Goal: Task Accomplishment & Management: Manage account settings

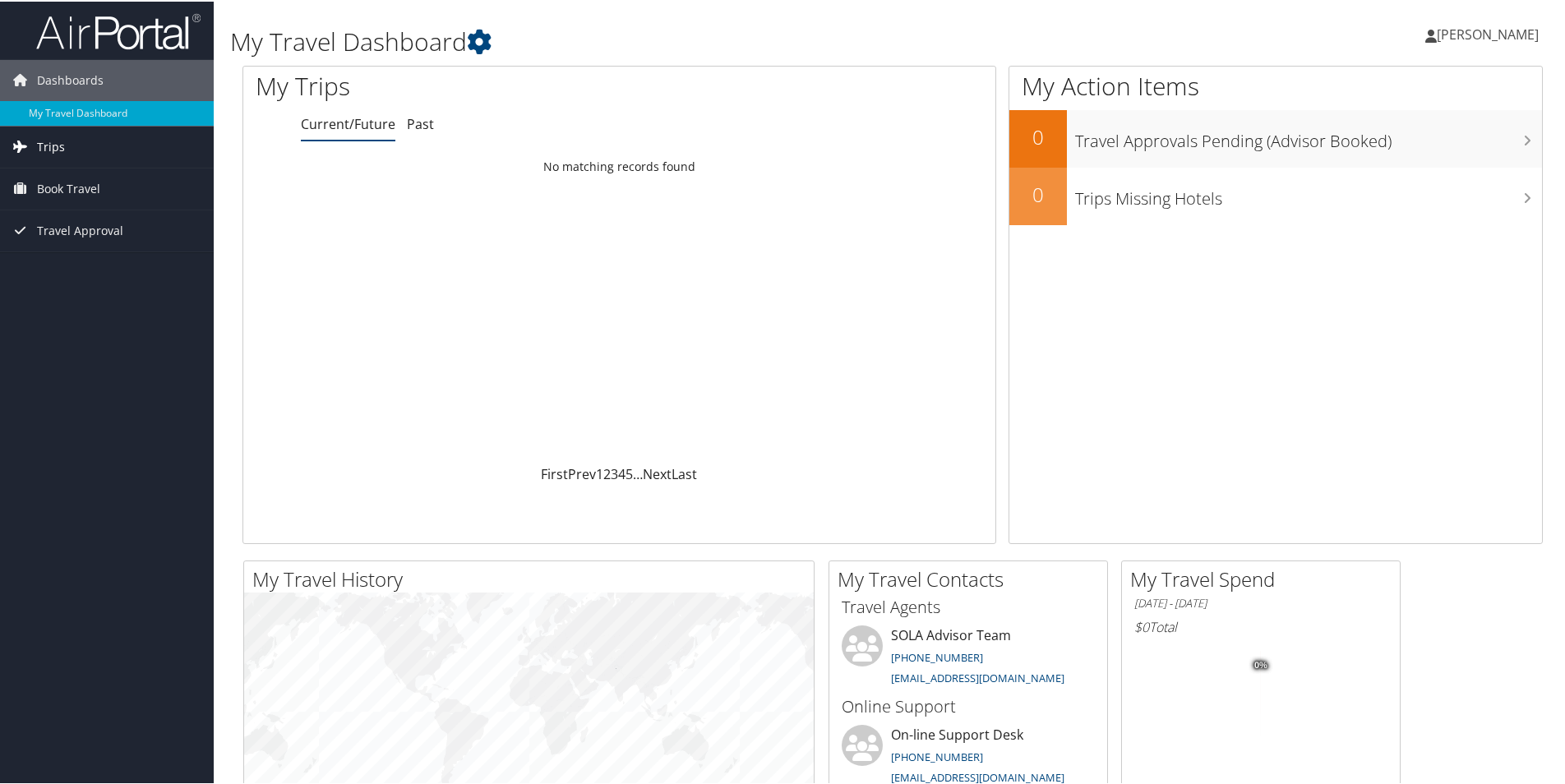
click at [47, 154] on span "Trips" at bounding box center [51, 145] width 28 height 41
click at [99, 297] on span "Travel Approval" at bounding box center [80, 303] width 86 height 41
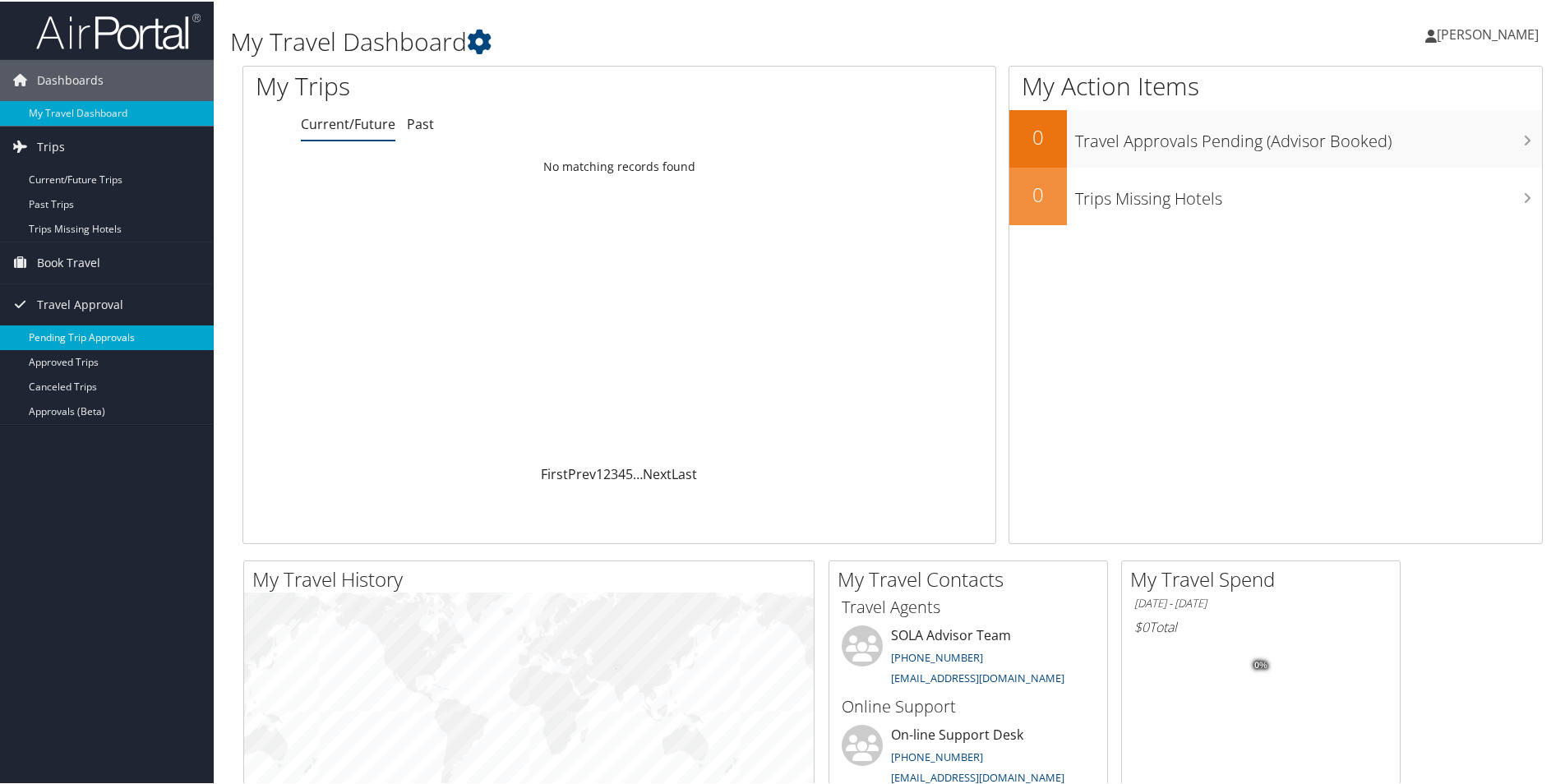
click at [113, 337] on link "Pending Trip Approvals" at bounding box center [106, 336] width 214 height 25
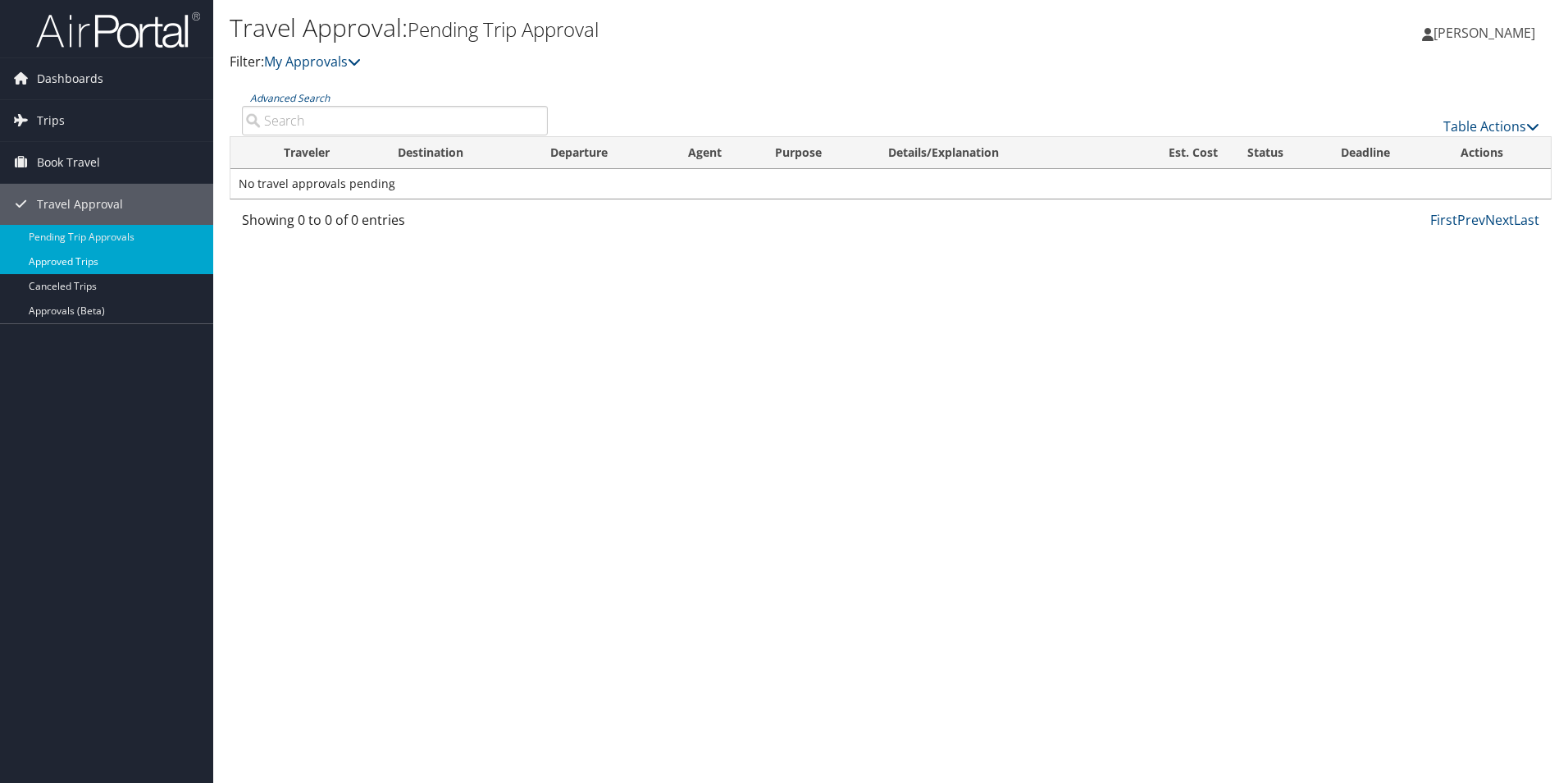
click at [87, 265] on link "Approved Trips" at bounding box center [106, 262] width 213 height 25
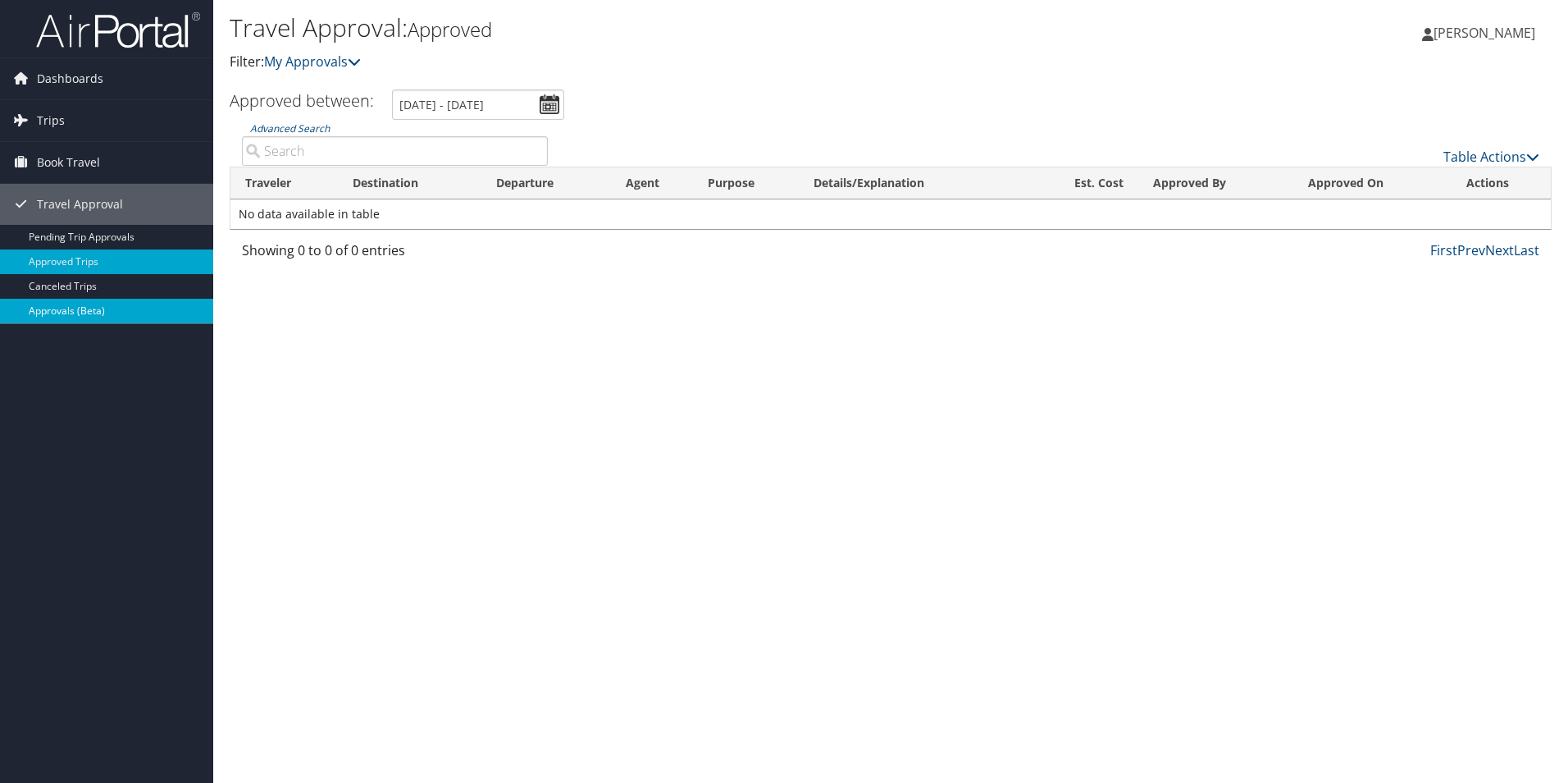
click at [100, 317] on link "Approvals (Beta)" at bounding box center [106, 311] width 213 height 25
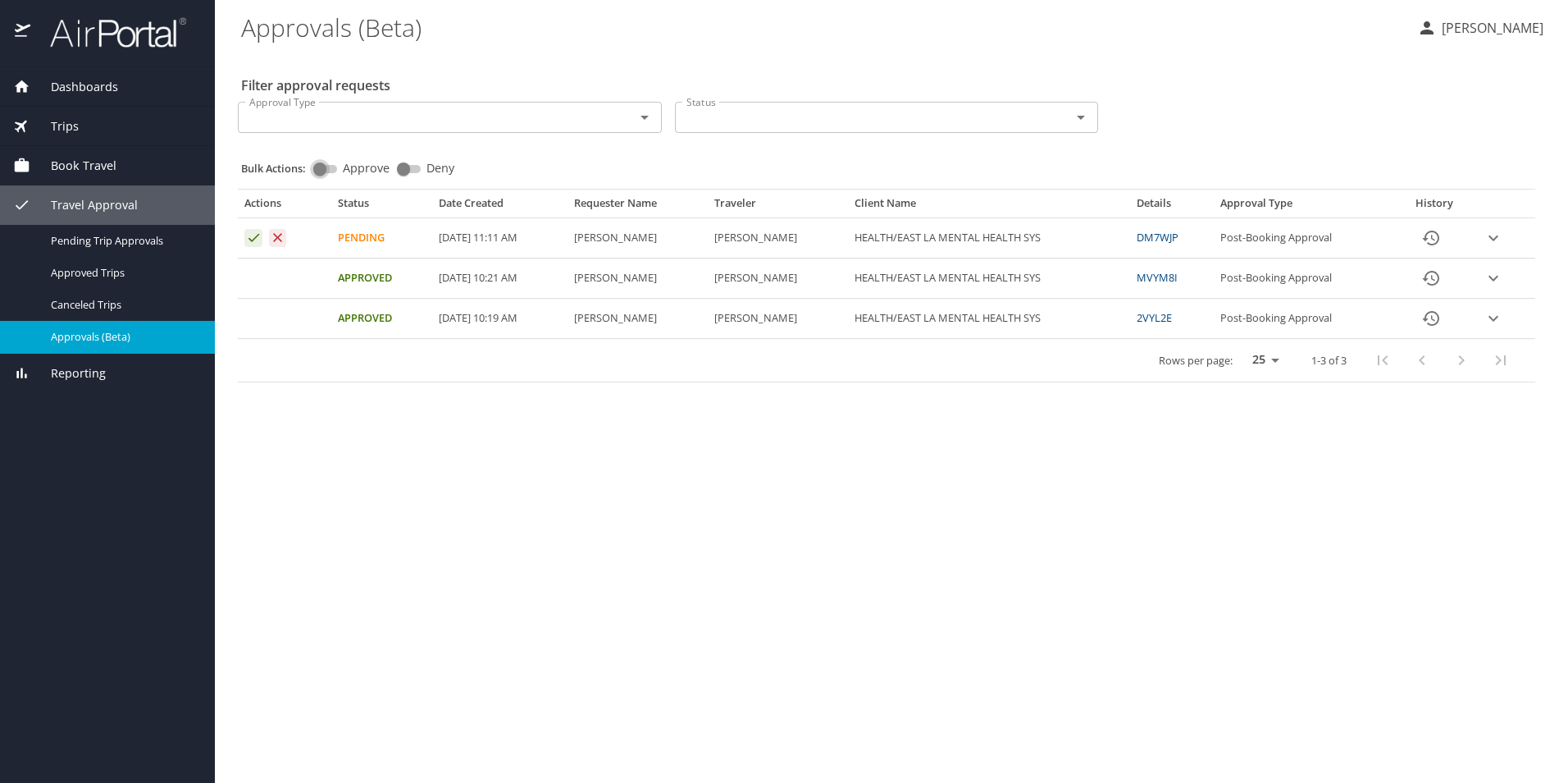
click at [326, 169] on input "Approve" at bounding box center [320, 169] width 59 height 20
checkbox input "true"
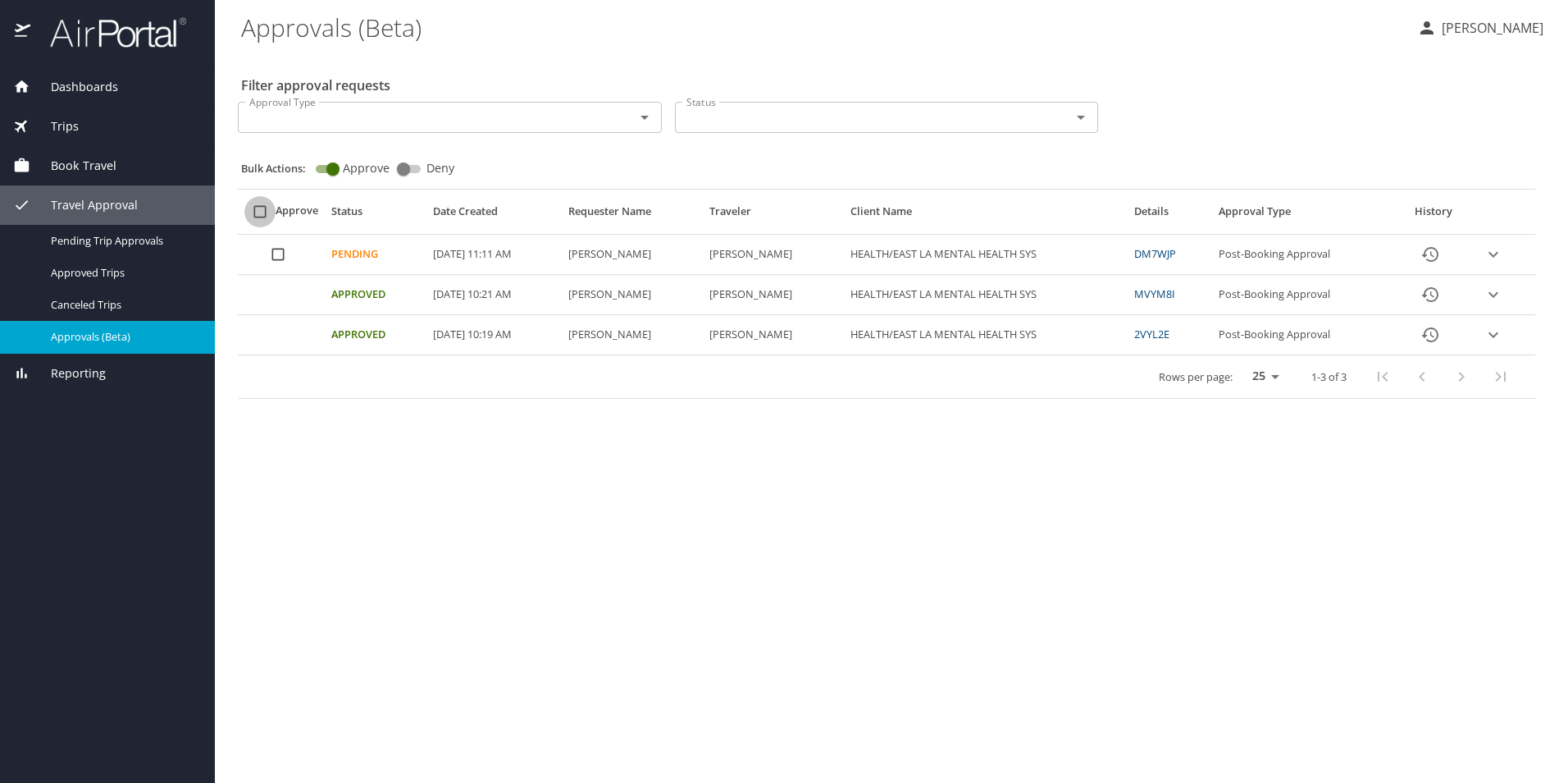
click at [260, 216] on input "select all approval requests" at bounding box center [260, 212] width 31 height 31
checkbox input "true"
click at [1496, 252] on icon "expand row" at bounding box center [1494, 254] width 20 height 20
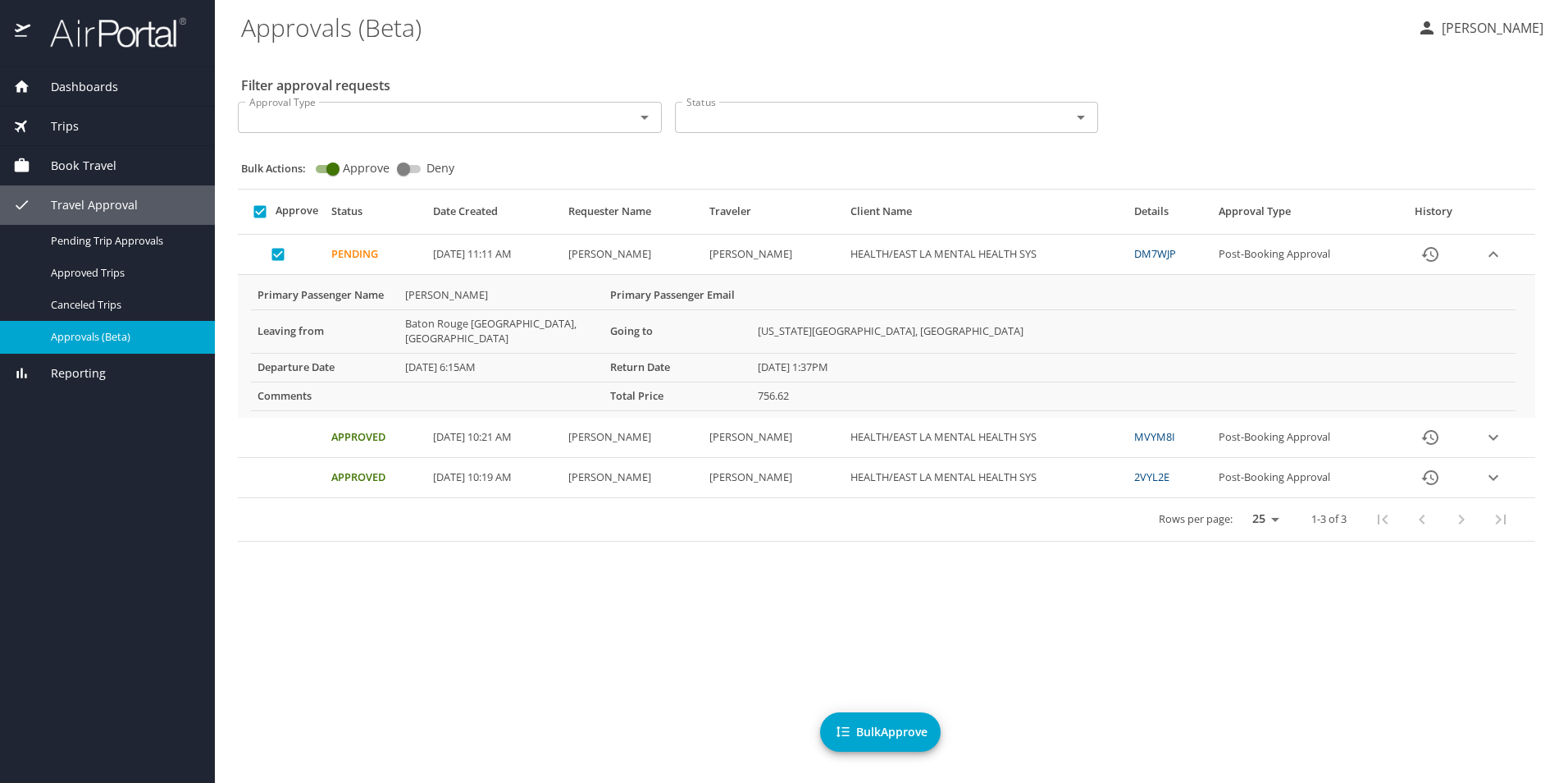
click at [863, 727] on span "Bulk Approve" at bounding box center [881, 732] width 94 height 21
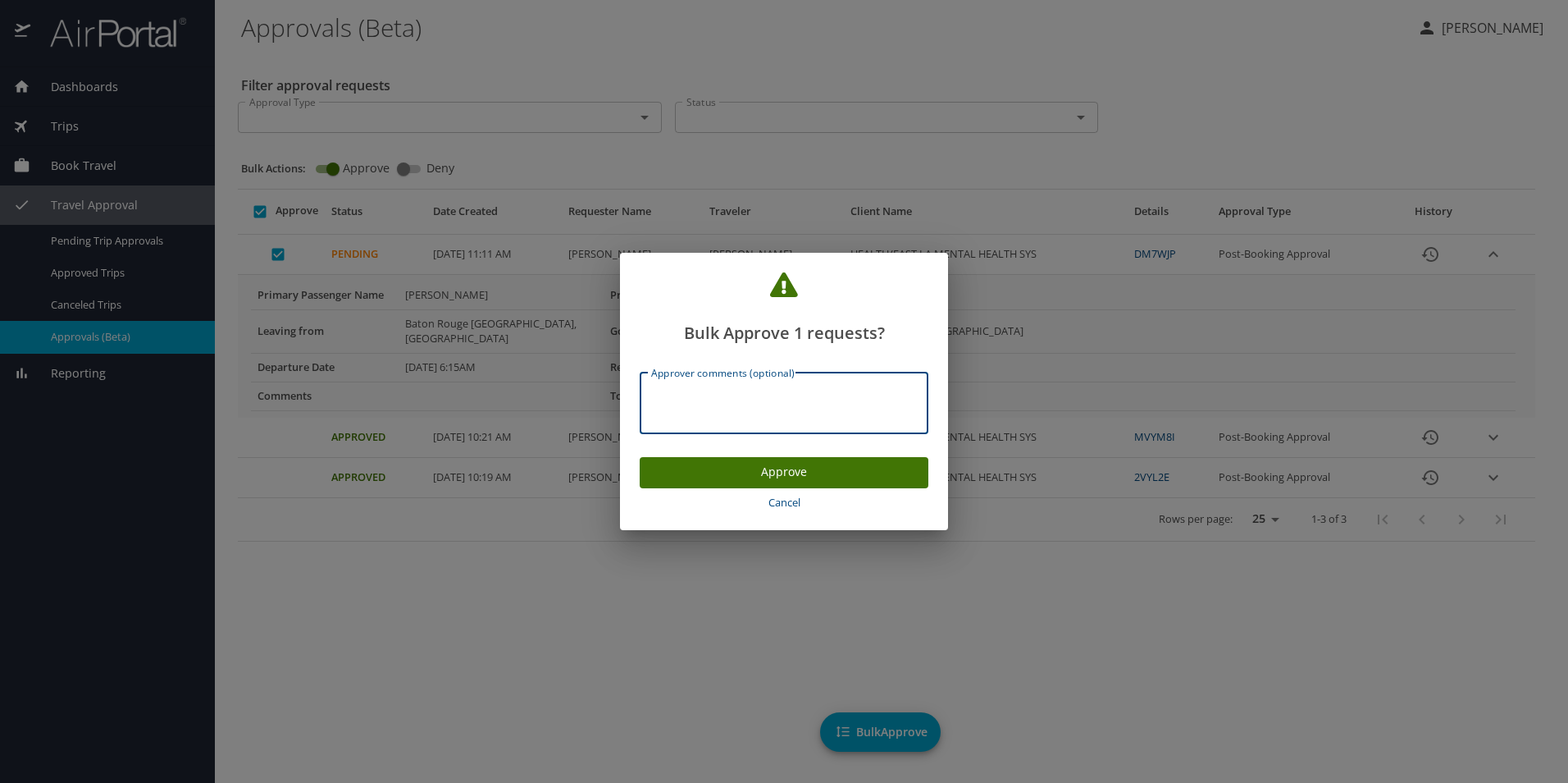
click at [717, 395] on textarea "Approver comments (optional)" at bounding box center [784, 402] width 266 height 31
type textarea "approved"
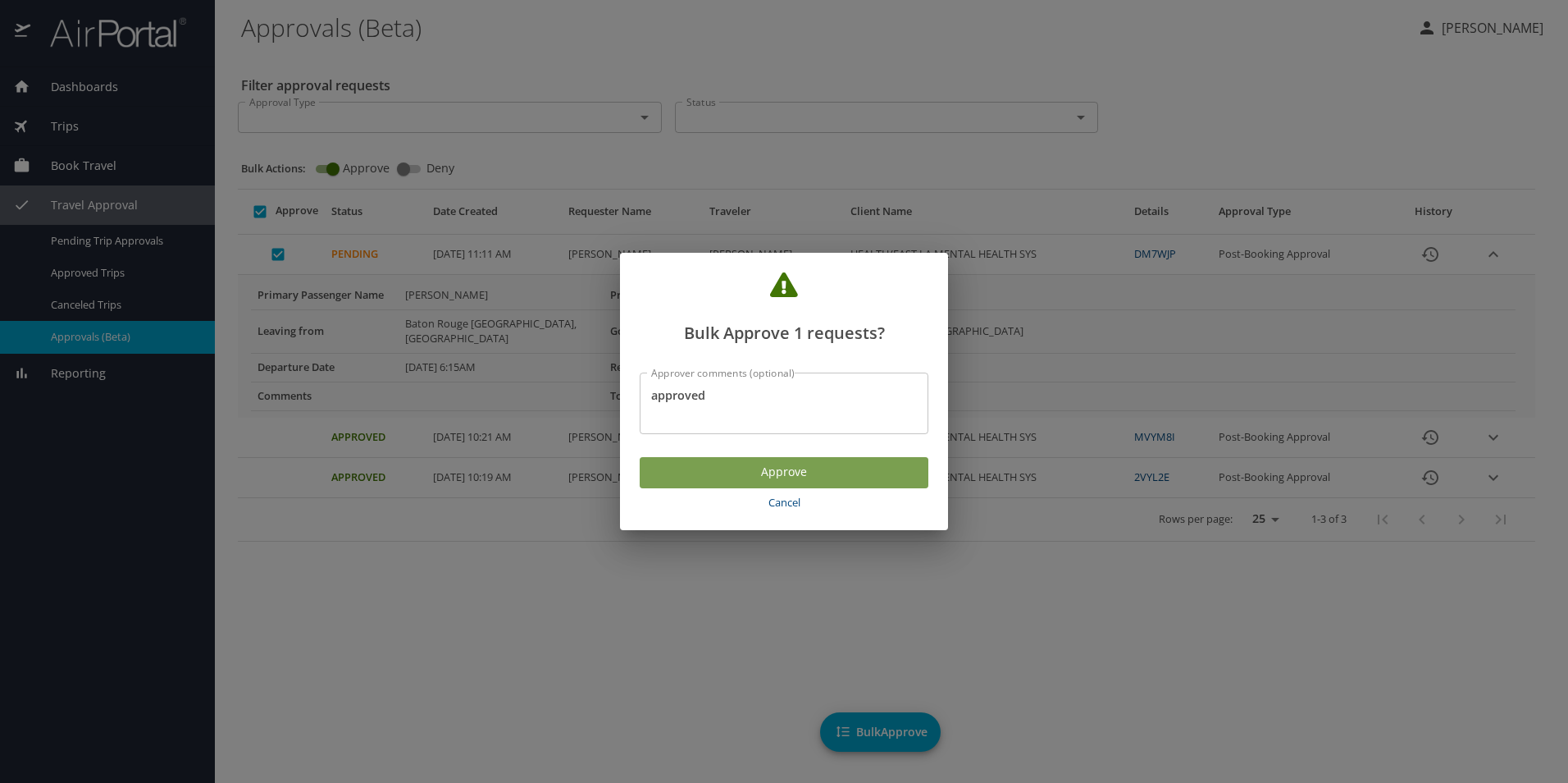
click at [798, 462] on span "Approve" at bounding box center [784, 472] width 262 height 21
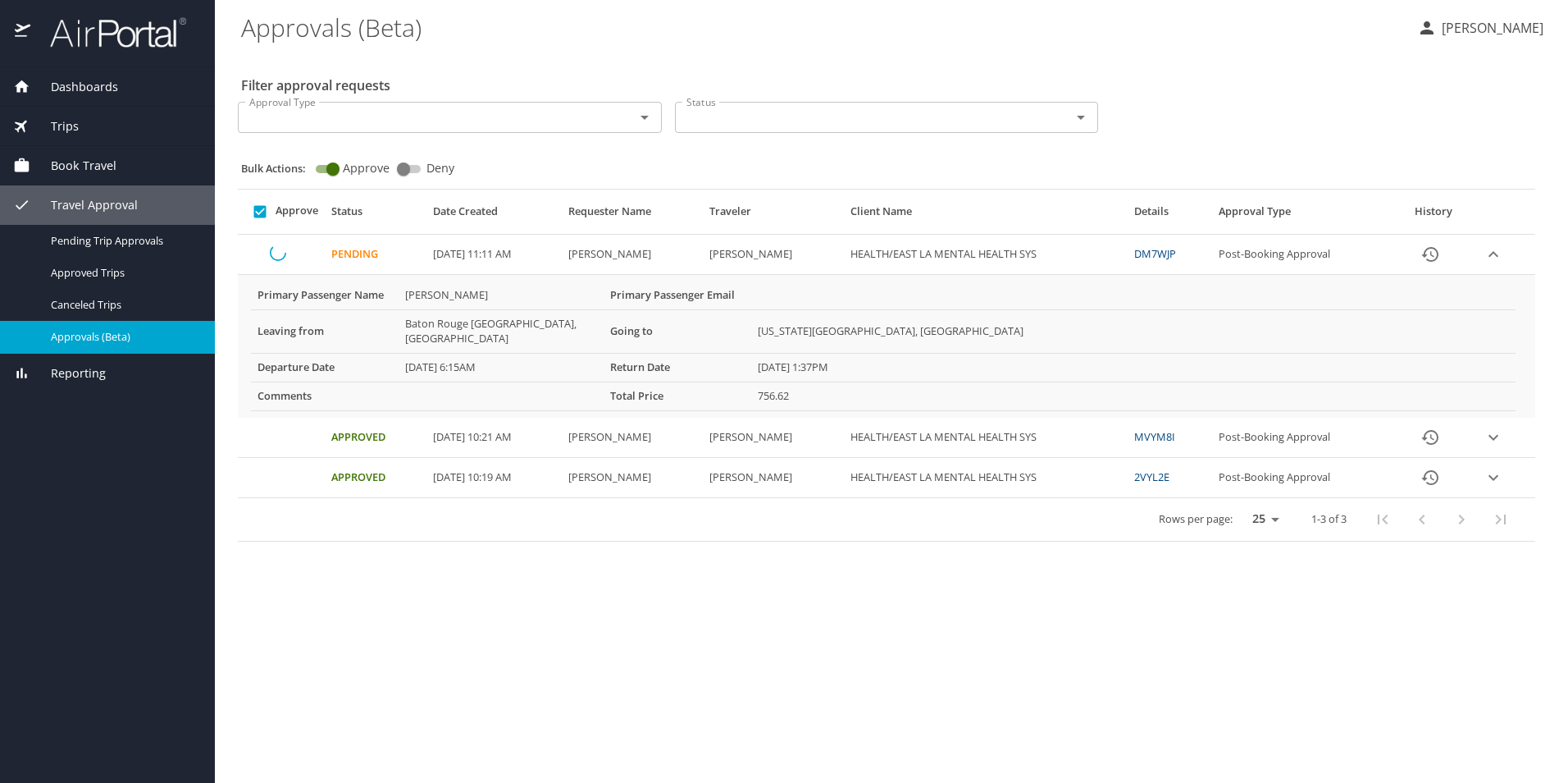
checkbox input "false"
